Goal: Information Seeking & Learning: Understand process/instructions

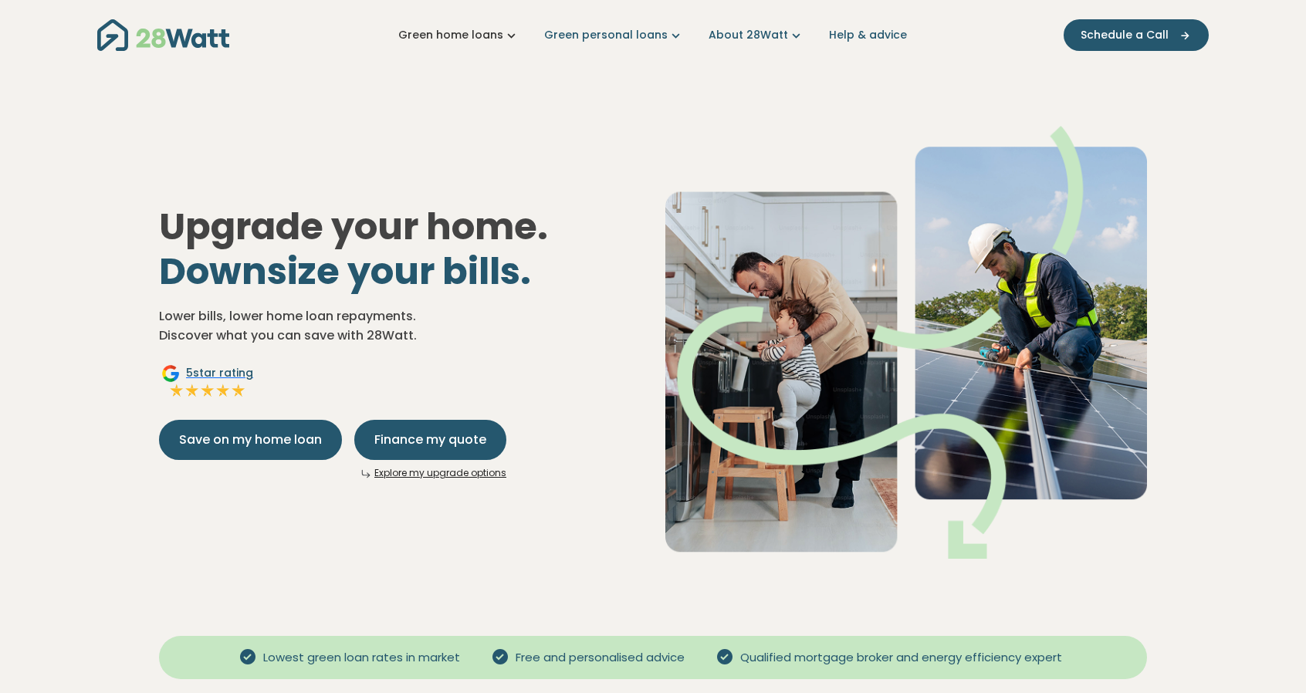
click at [502, 35] on link "Green home loans" at bounding box center [458, 35] width 121 height 16
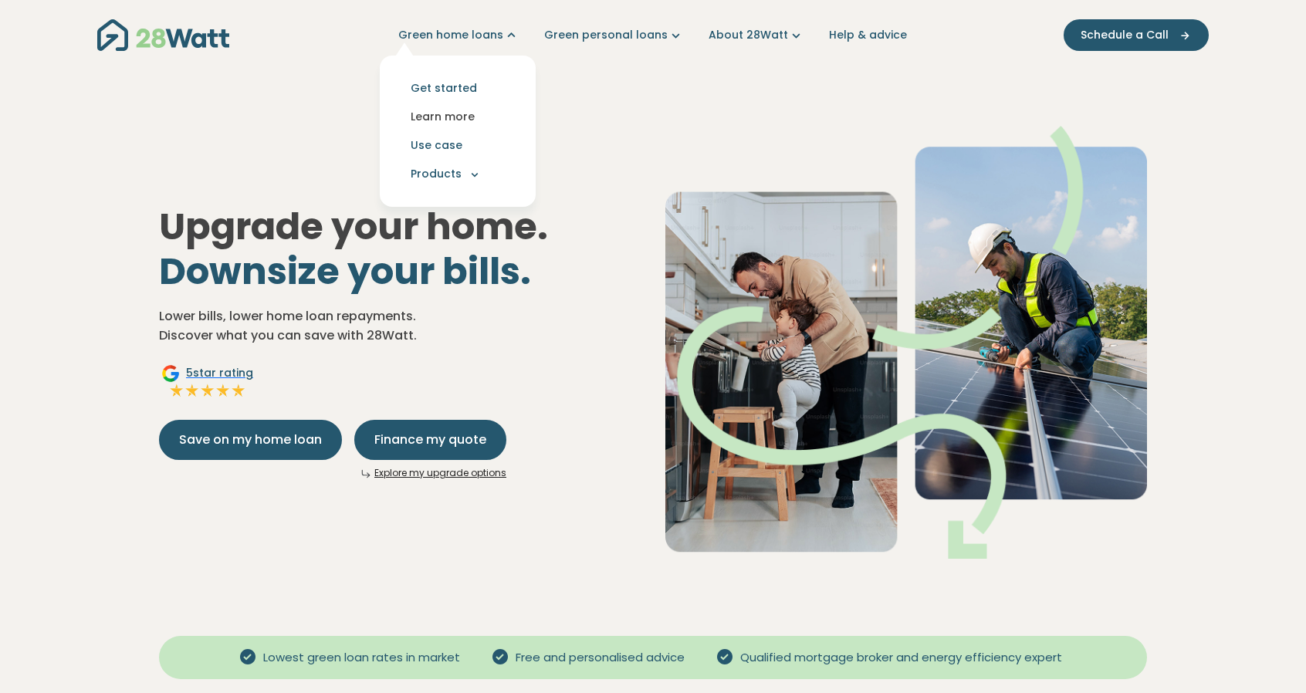
click at [451, 113] on link "Learn more" at bounding box center [457, 117] width 131 height 29
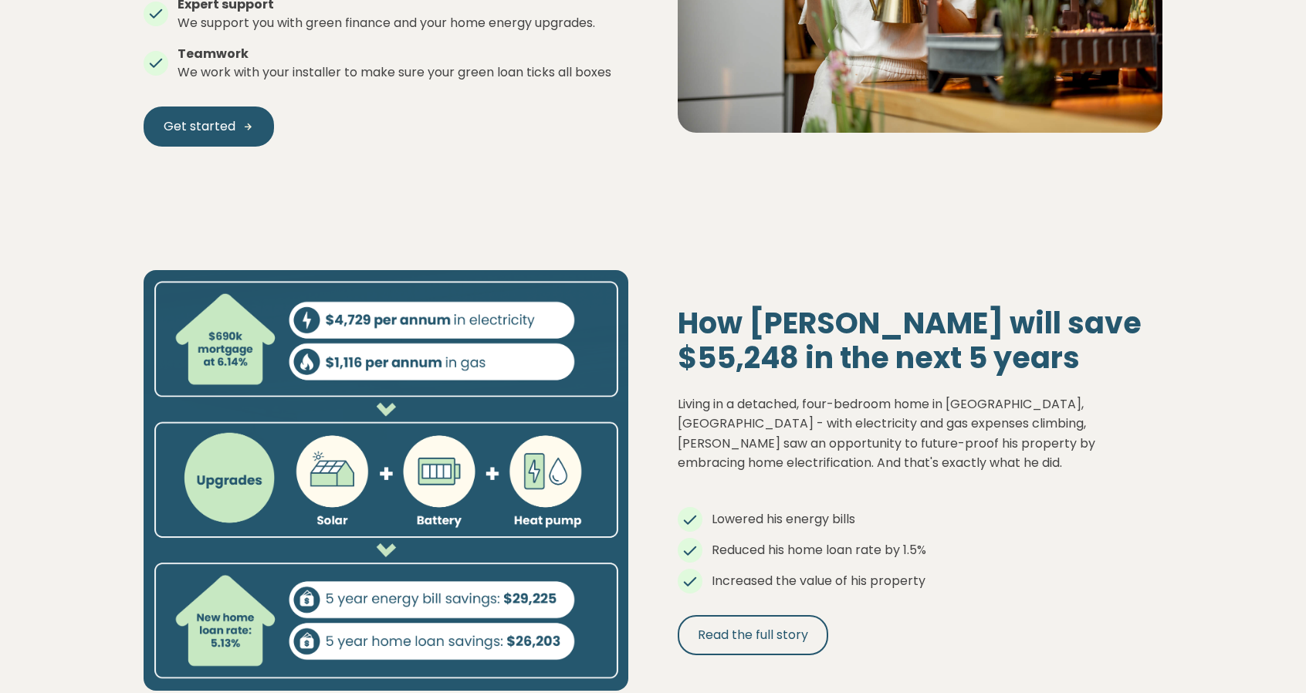
scroll to position [772, 0]
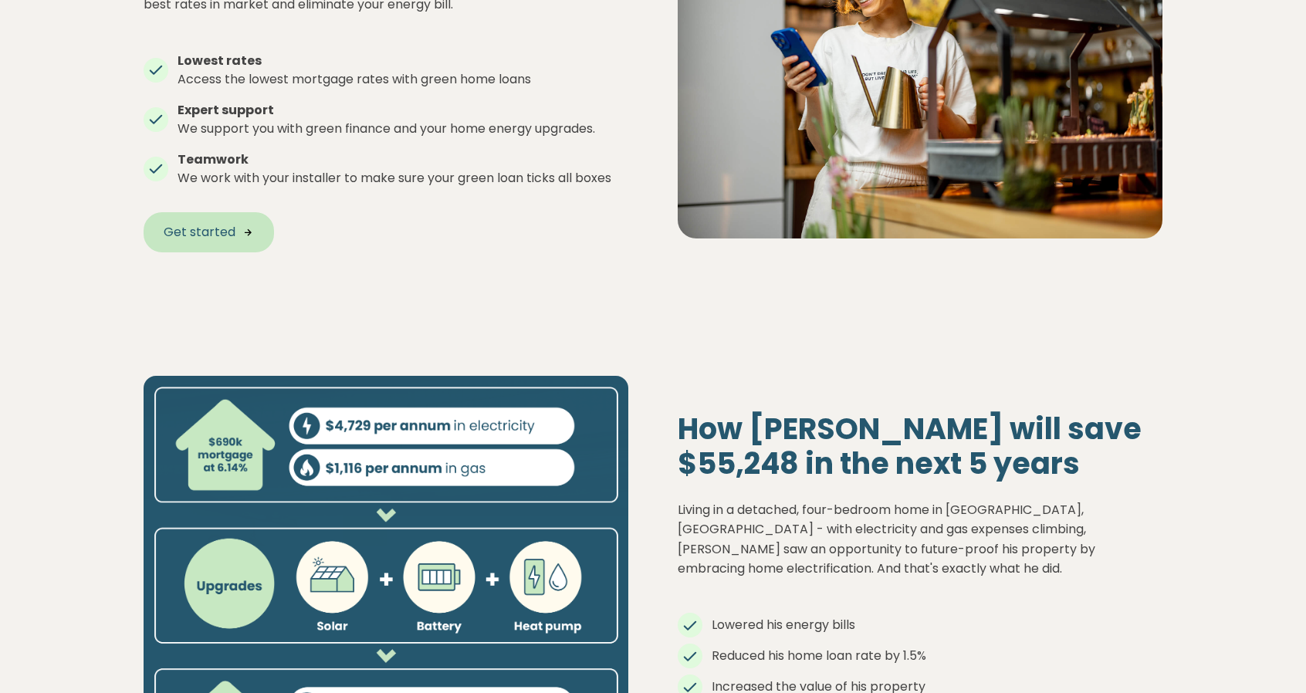
click at [236, 235] on started "Get started" at bounding box center [209, 232] width 130 height 40
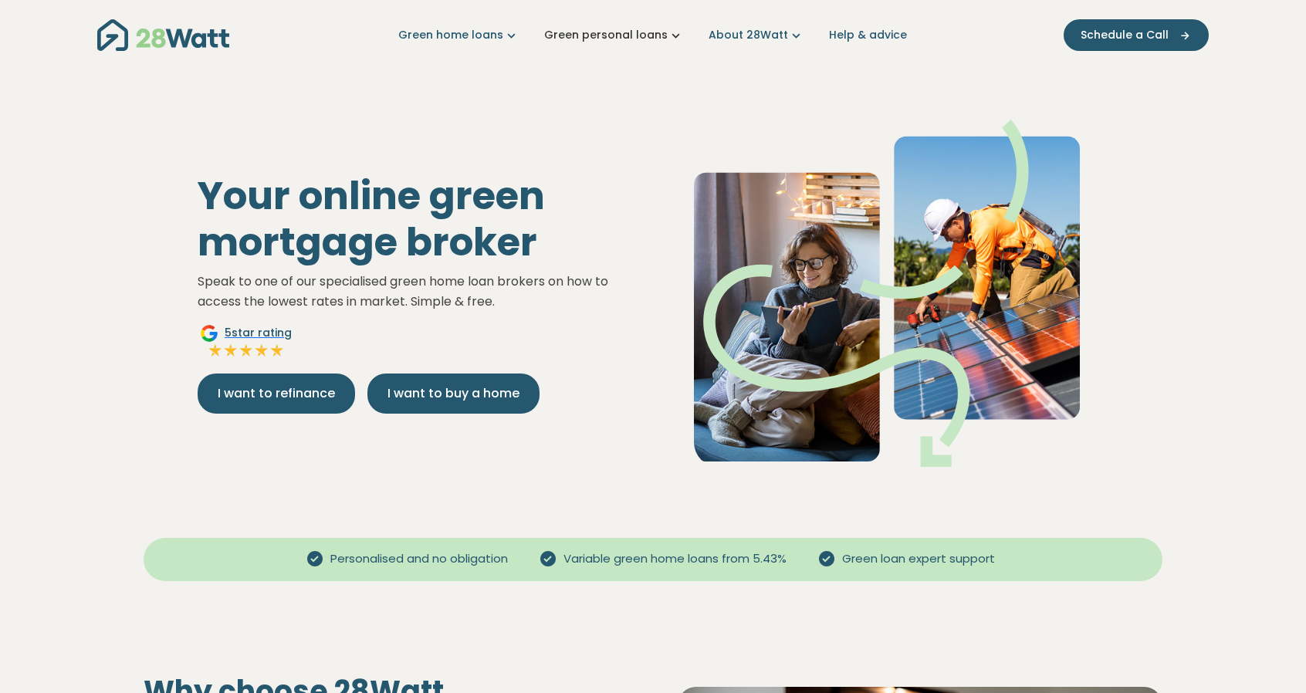
click at [601, 35] on link "Green personal loans" at bounding box center [614, 35] width 140 height 16
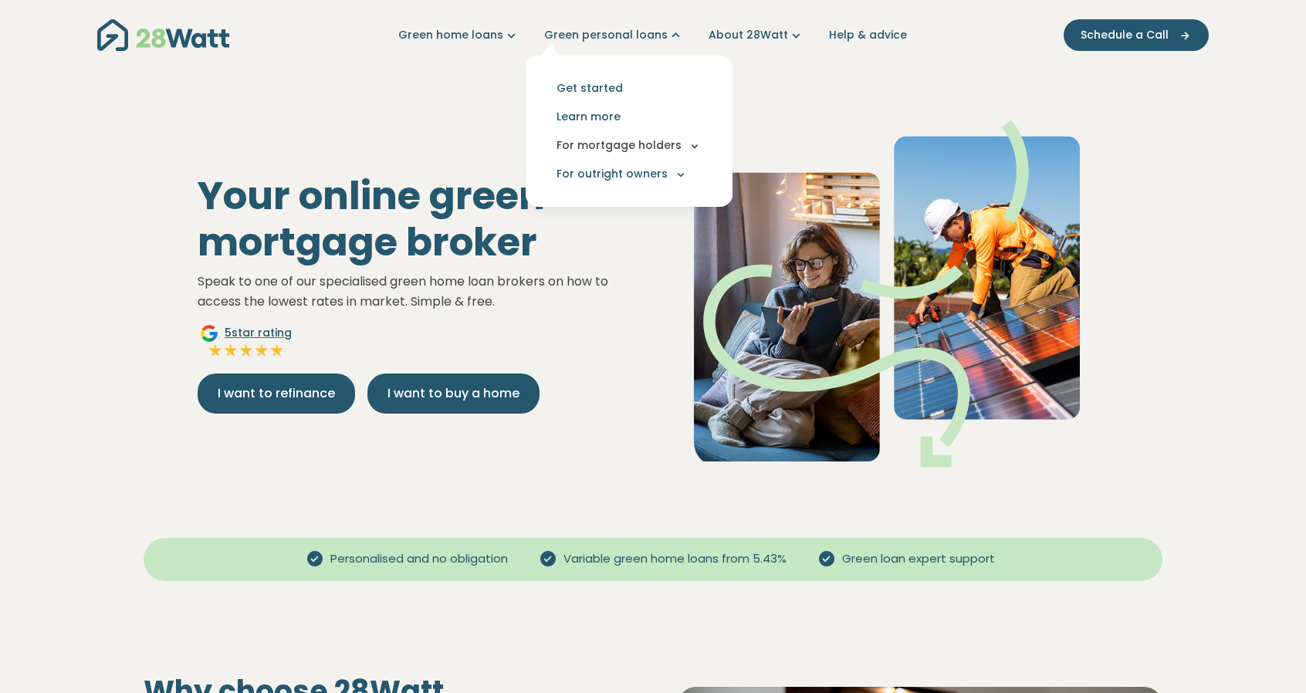
click at [625, 144] on button "For mortgage holders" at bounding box center [629, 145] width 182 height 29
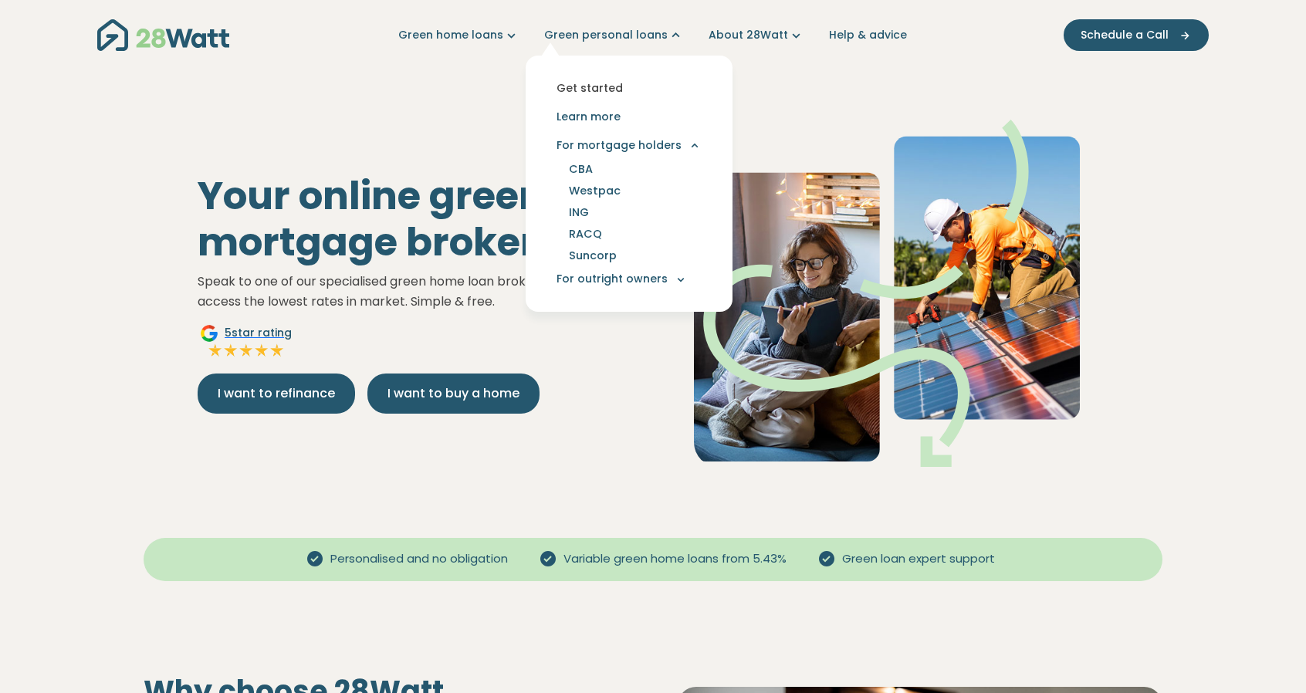
click at [611, 90] on link "Get started" at bounding box center [629, 88] width 182 height 29
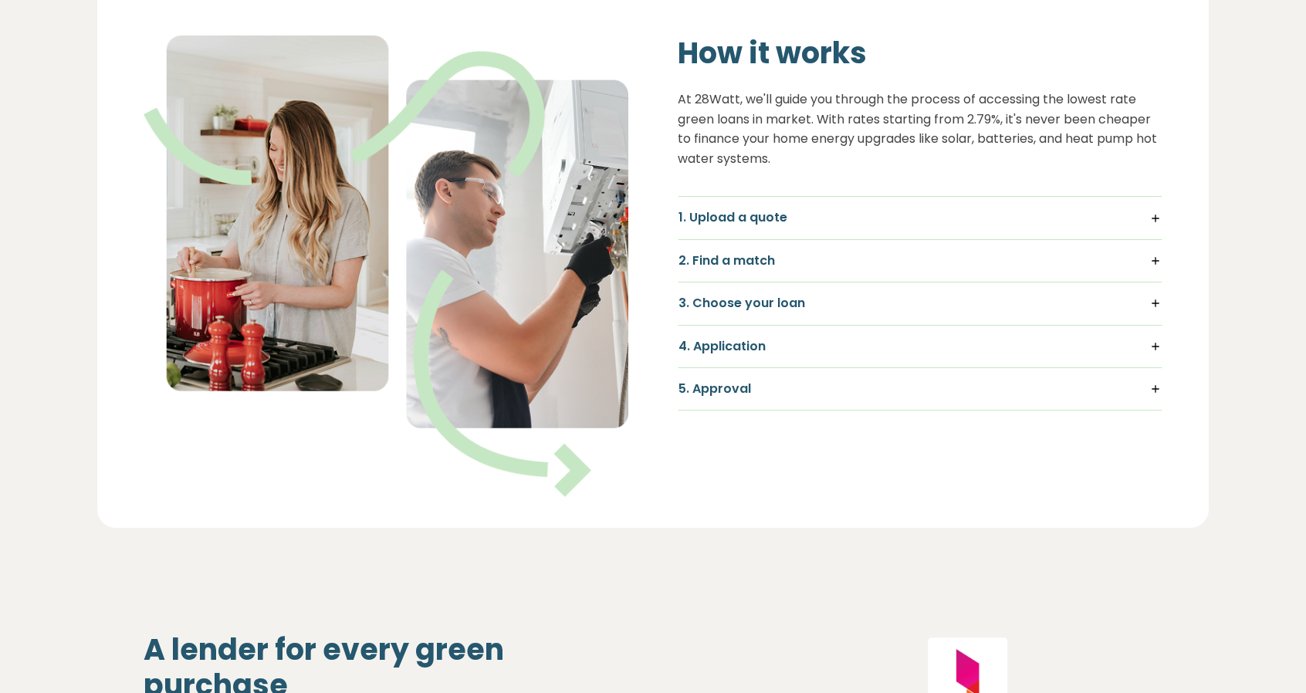
scroll to position [1080, 0]
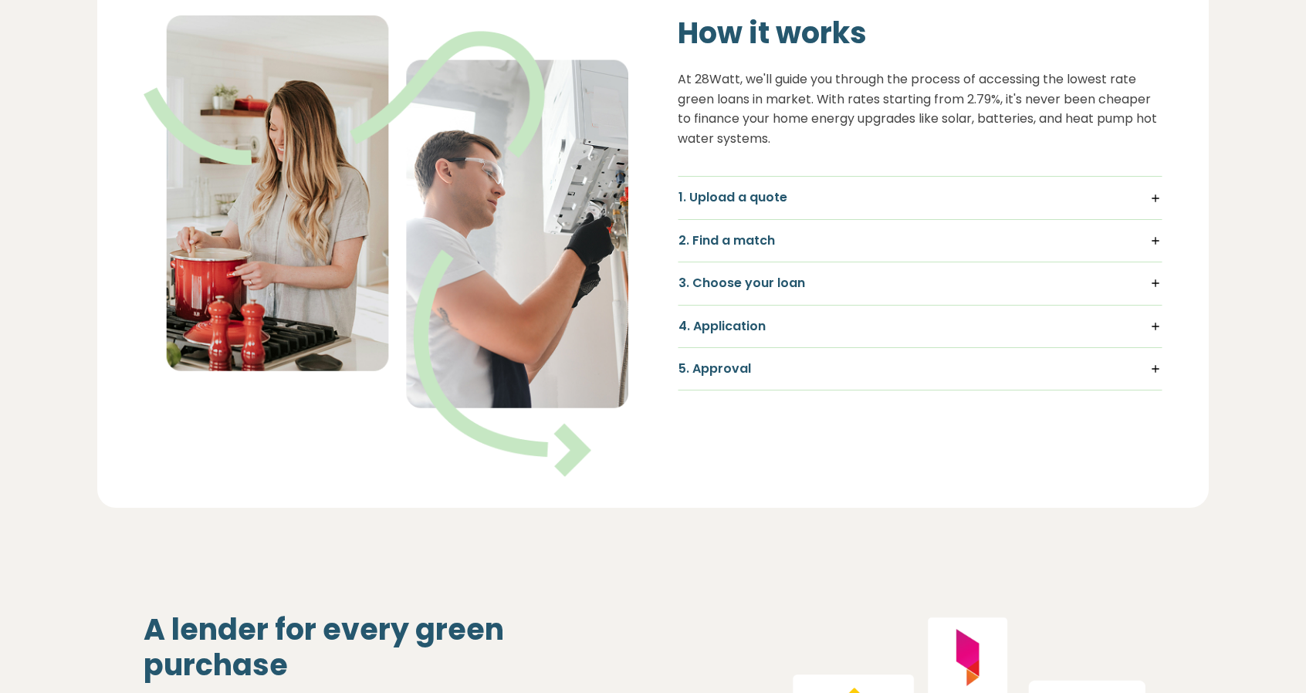
click at [1156, 198] on h5 "1. Upload a quote" at bounding box center [919, 197] width 483 height 17
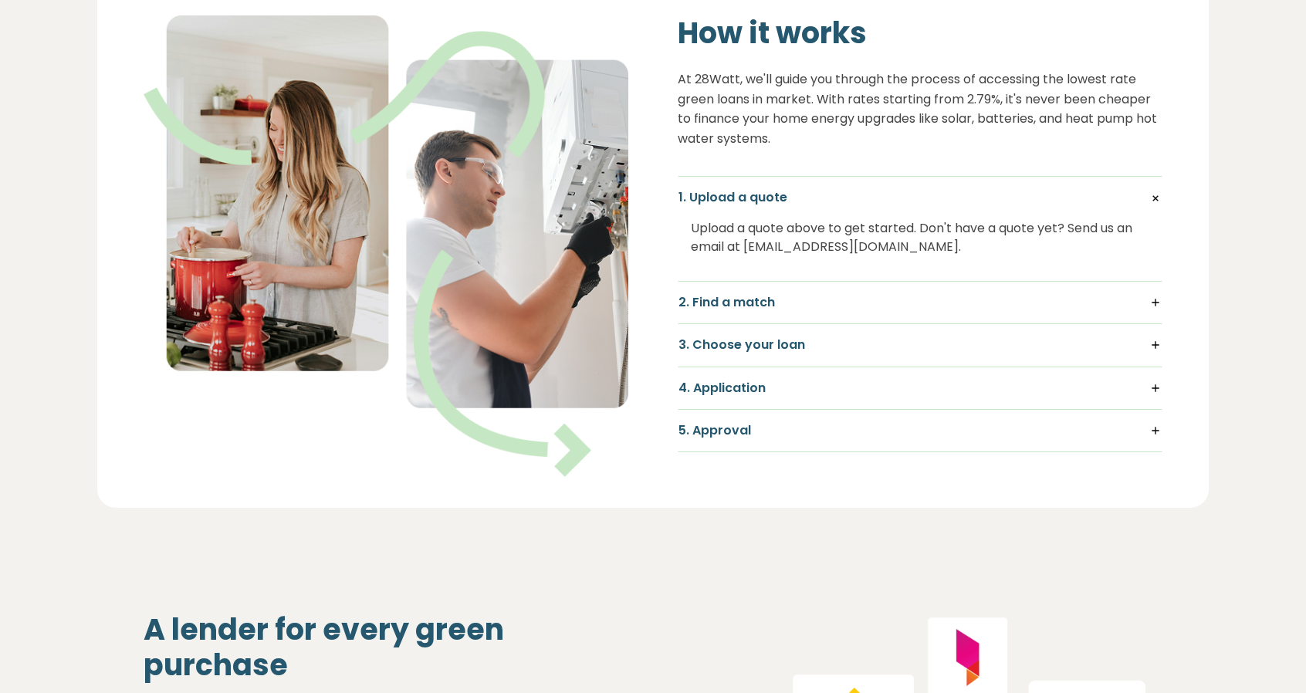
click at [1156, 198] on h5 "1. Upload a quote" at bounding box center [919, 197] width 483 height 17
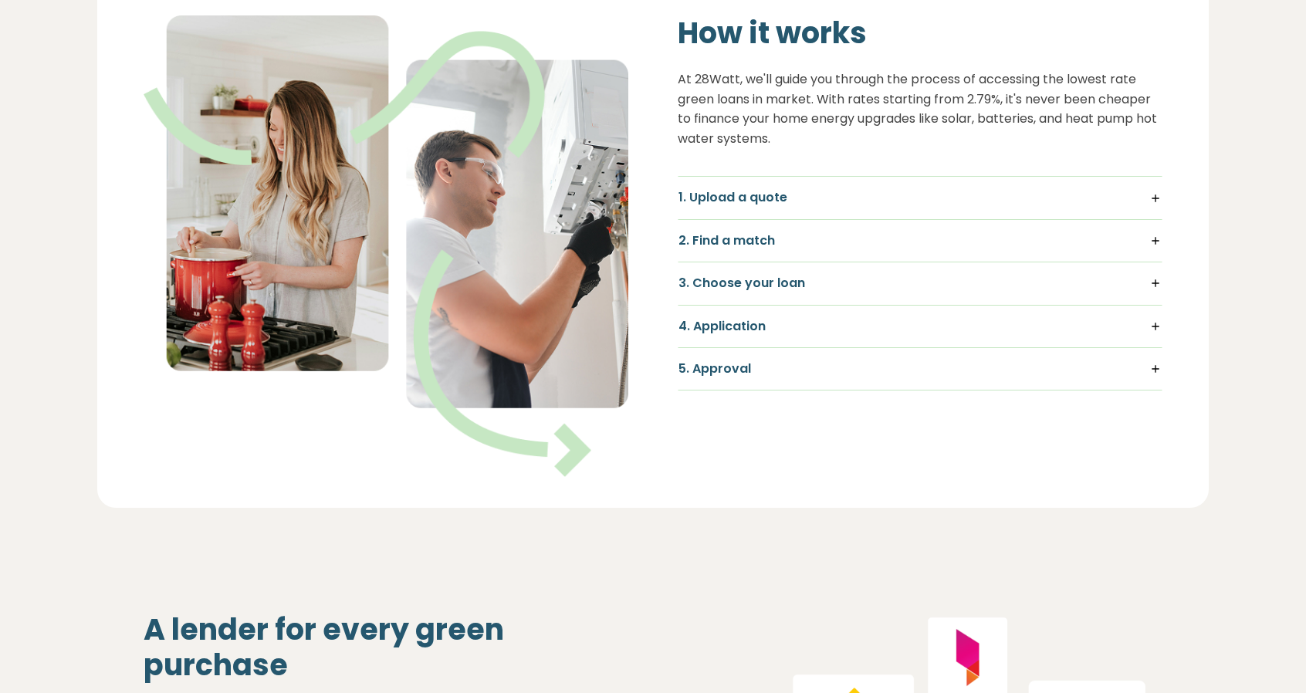
click at [1152, 245] on h5 "2. Find a match" at bounding box center [919, 240] width 483 height 17
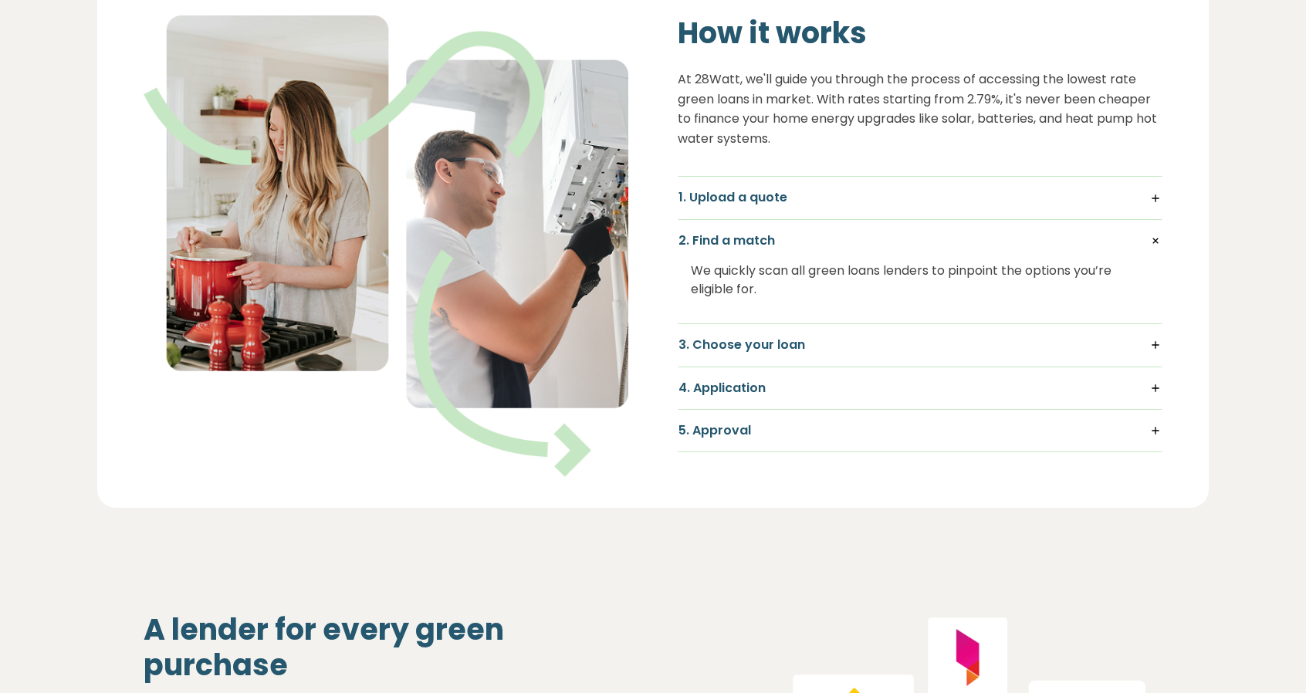
click at [1153, 245] on h5 "2. Find a match" at bounding box center [919, 240] width 483 height 17
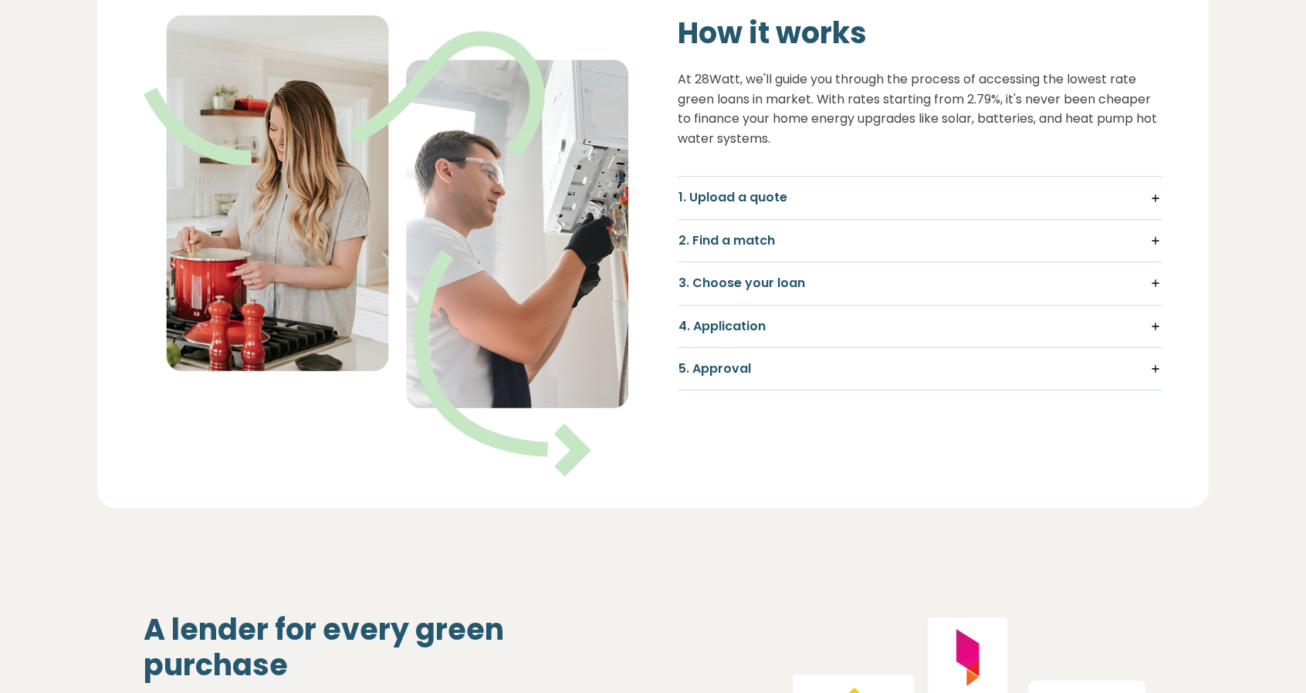
click at [1155, 280] on h5 "3. Choose your loan" at bounding box center [919, 283] width 483 height 17
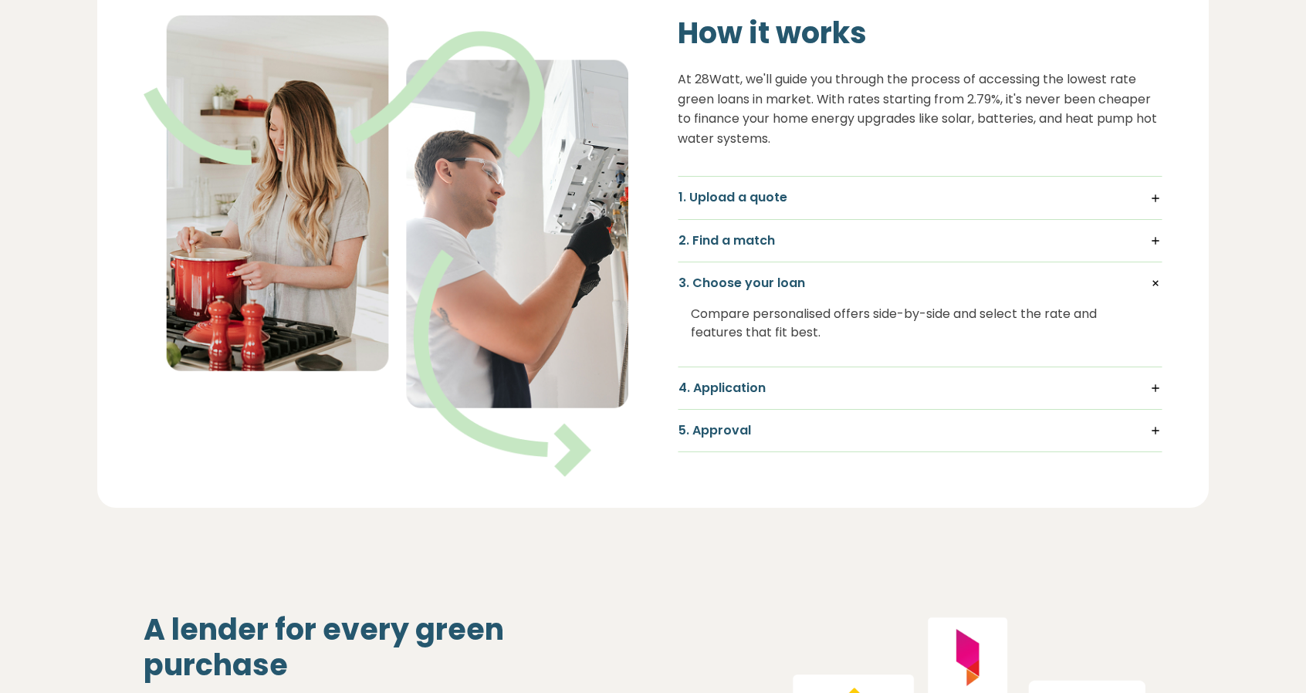
click at [1155, 280] on h5 "3. Choose your loan" at bounding box center [919, 283] width 483 height 17
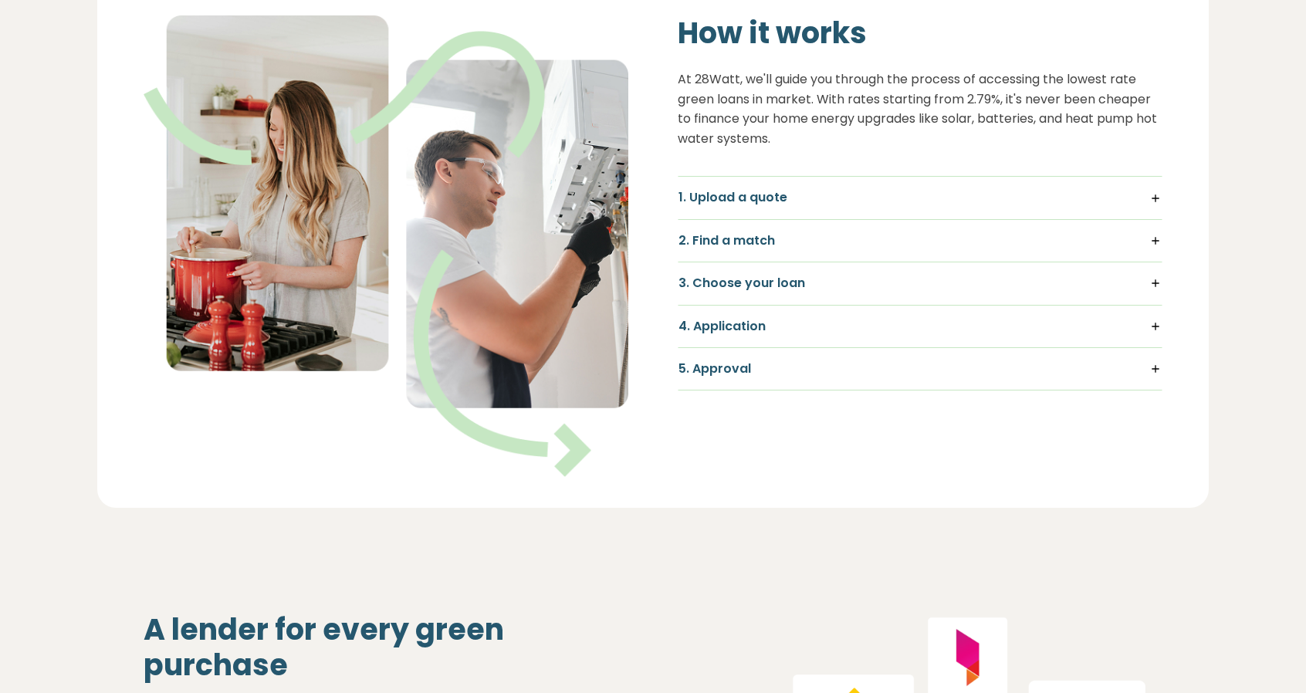
click at [1160, 331] on h5 "4. Application" at bounding box center [919, 326] width 483 height 17
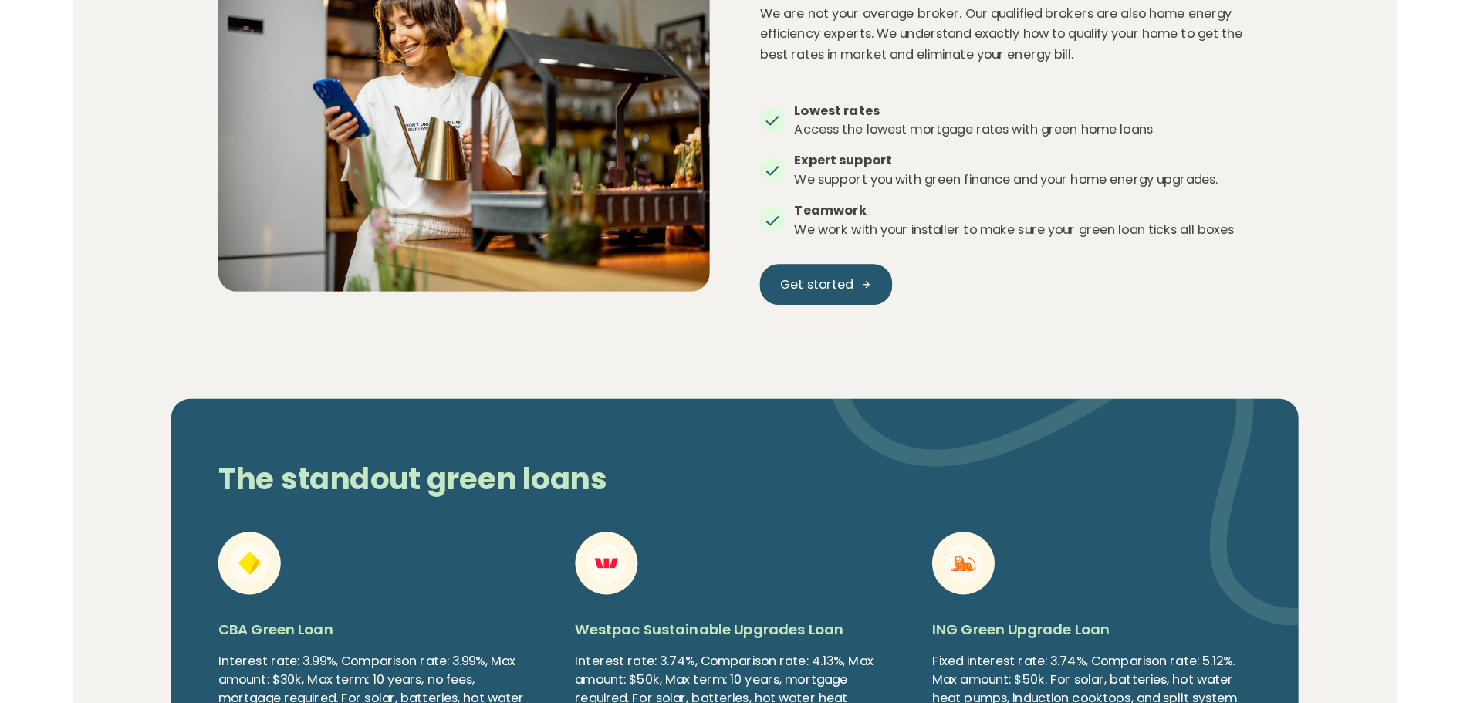
scroll to position [2161, 0]
